Goal: Find specific page/section

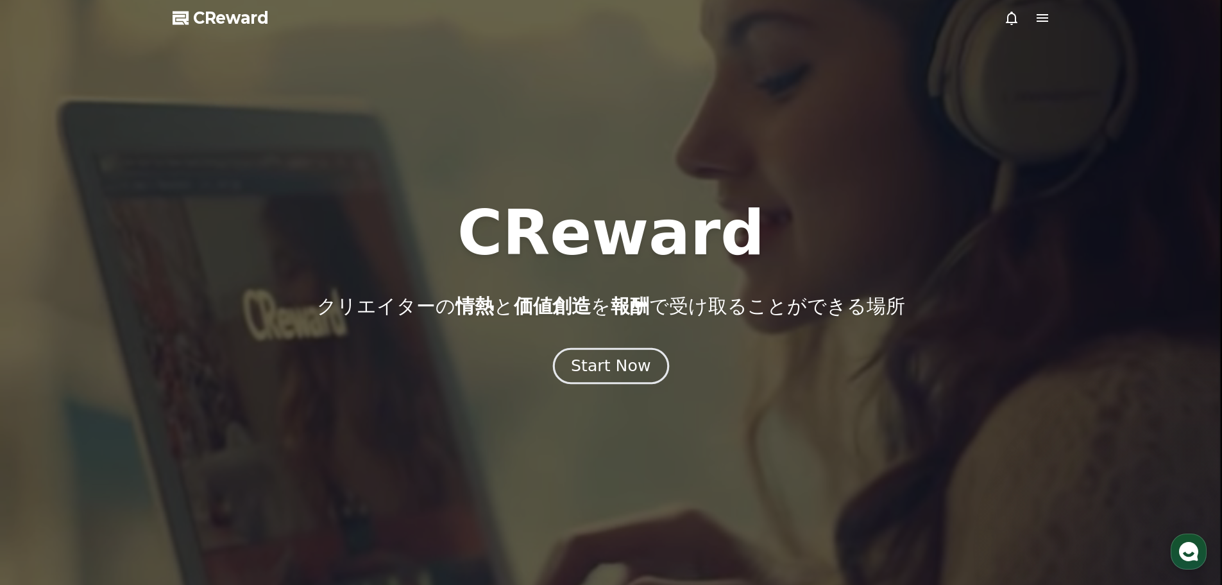
click at [630, 363] on div "Start Now" at bounding box center [611, 366] width 80 height 22
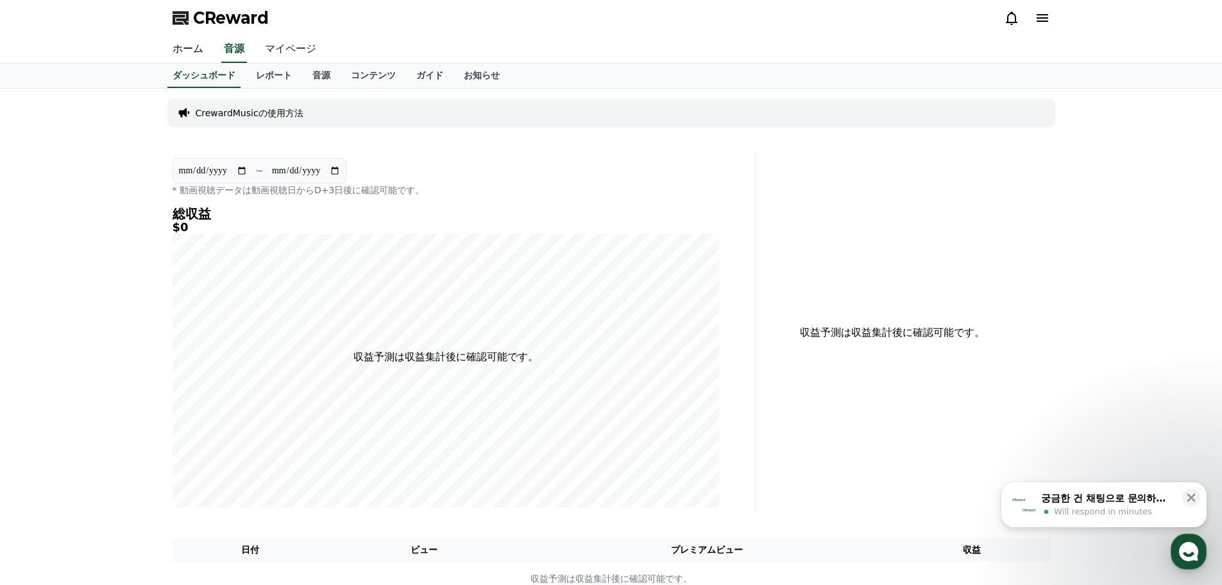
click at [285, 55] on link "マイページ" at bounding box center [291, 49] width 72 height 27
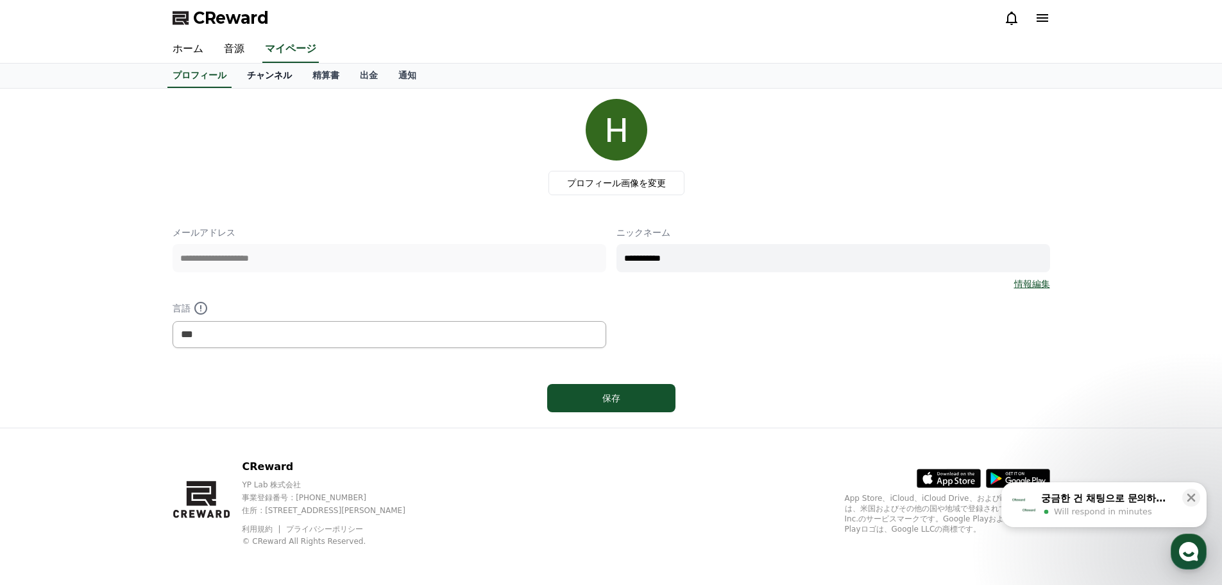
click at [282, 75] on link "チャンネル" at bounding box center [269, 76] width 65 height 24
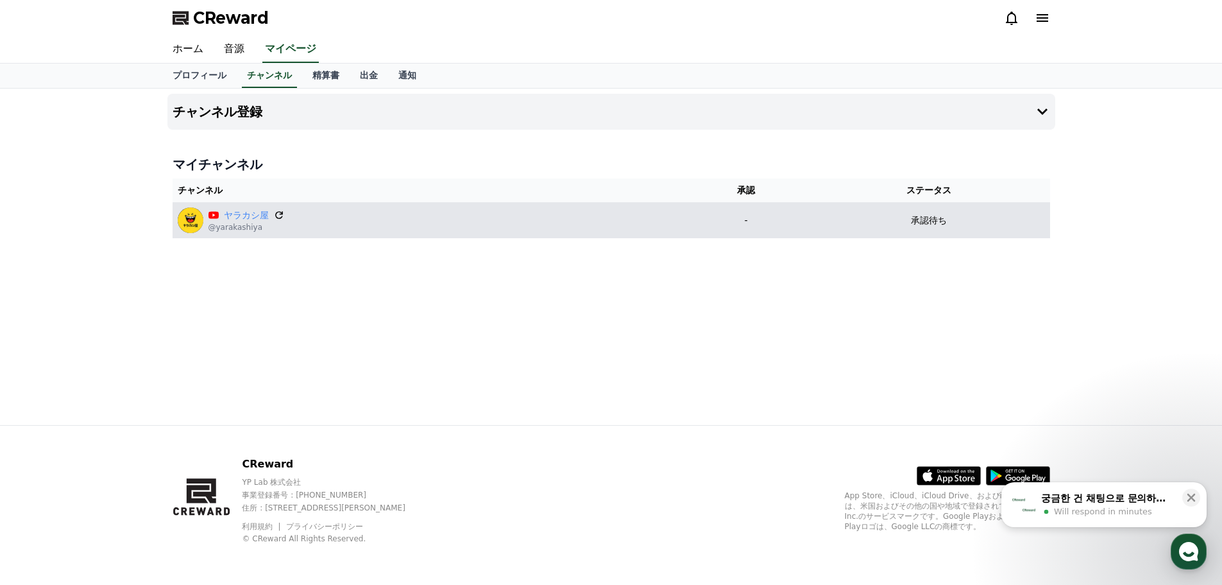
click at [280, 218] on icon at bounding box center [279, 215] width 8 height 8
